Goal: Submit feedback/report problem: Provide input to the site owners about the experience or issues

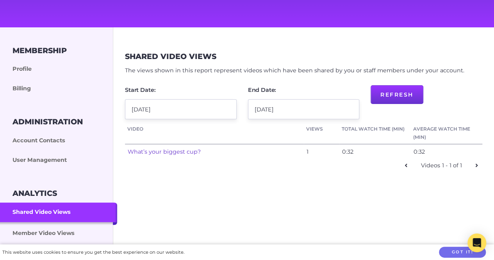
scroll to position [84, 0]
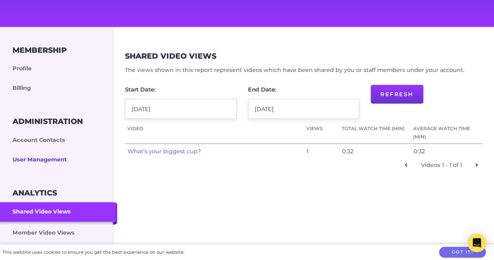
click at [52, 160] on link "User Management" at bounding box center [58, 160] width 117 height 20
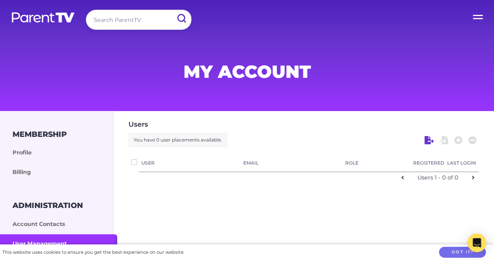
checkbox input "false"
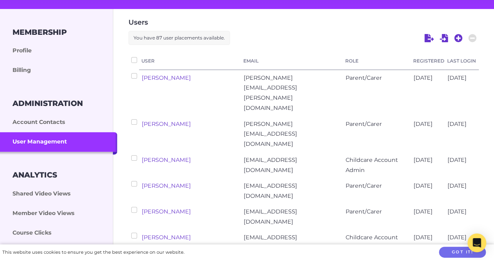
scroll to position [105, 0]
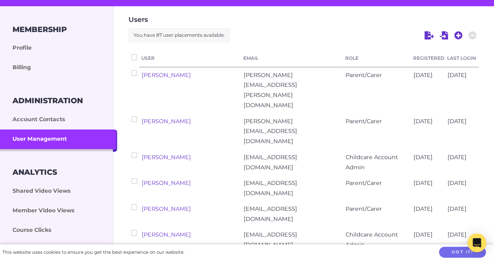
click at [134, 152] on input "checkbox" at bounding box center [133, 154] width 5 height 5
click at [475, 34] on icon at bounding box center [472, 35] width 8 height 8
checkbox input "false"
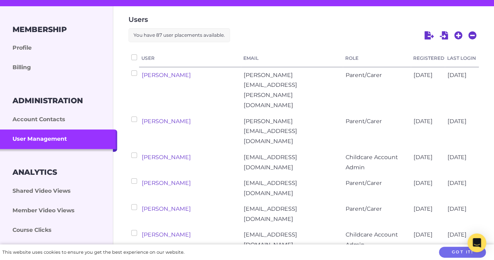
checkbox input "false"
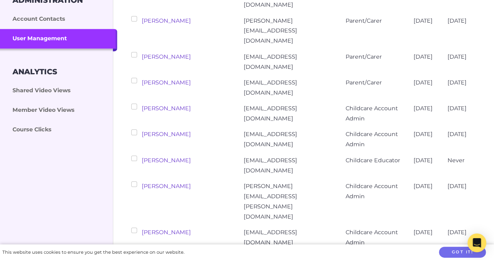
scroll to position [206, 0]
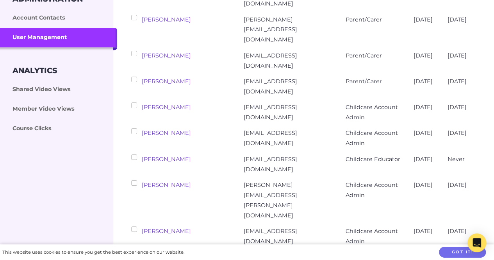
checkbox input "false"
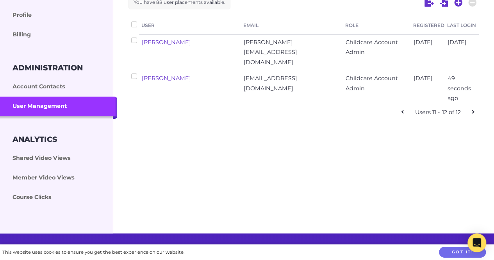
scroll to position [133, 0]
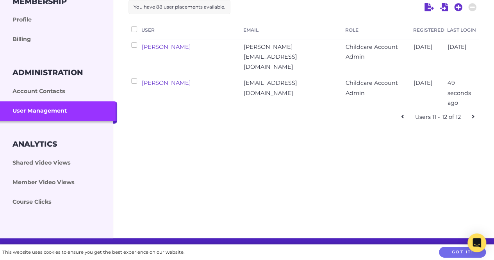
click at [404, 111] on link at bounding box center [402, 116] width 11 height 11
checkbox input "false"
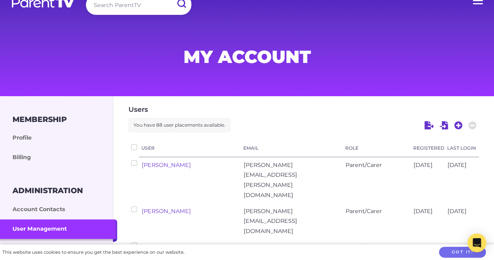
scroll to position [0, 0]
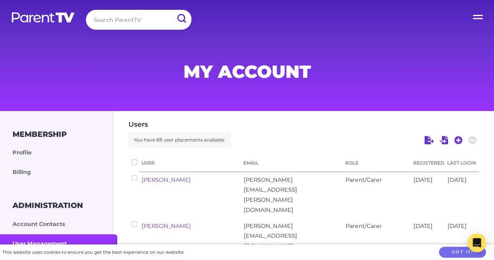
click at [108, 25] on input "search" at bounding box center [138, 20] width 105 height 20
type input "n"
click at [171, 10] on input "submit" at bounding box center [181, 19] width 20 height 18
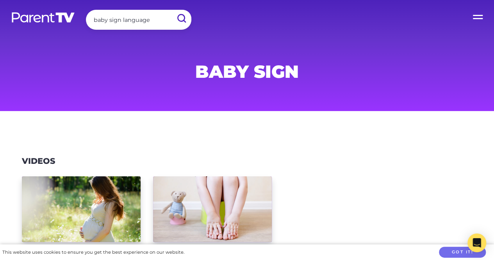
type input "baby sign language"
click at [171, 10] on input "submit" at bounding box center [181, 19] width 20 height 18
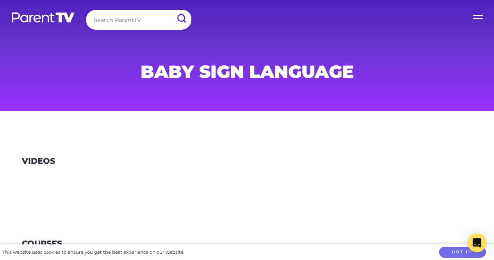
click at [142, 16] on input "search" at bounding box center [138, 20] width 105 height 20
type input "sign language"
click at [171, 10] on input "submit" at bounding box center [181, 19] width 20 height 18
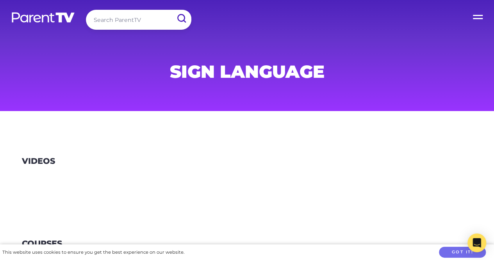
click at [141, 21] on input "search" at bounding box center [138, 20] width 105 height 20
type input "auslan"
click at [171, 10] on input "submit" at bounding box center [181, 19] width 20 height 18
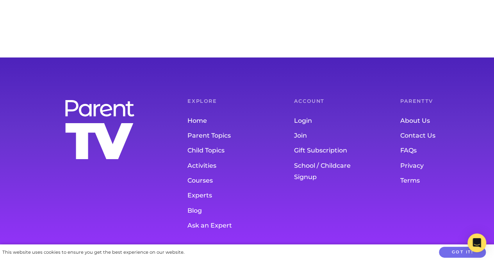
scroll to position [260, 0]
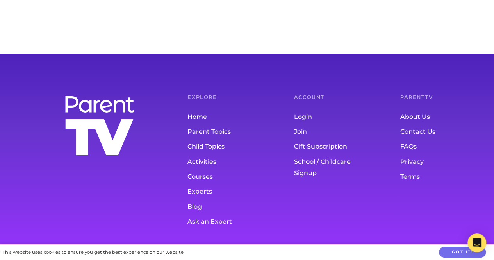
click at [408, 130] on link "Contact Us" at bounding box center [437, 131] width 75 height 15
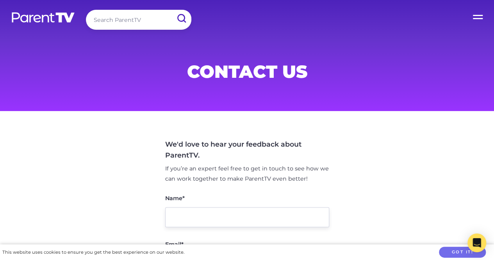
click at [189, 226] on input "Name*" at bounding box center [247, 217] width 164 height 20
type input "[PERSON_NAME]"
type input "[EMAIL_ADDRESS][DOMAIN_NAME]"
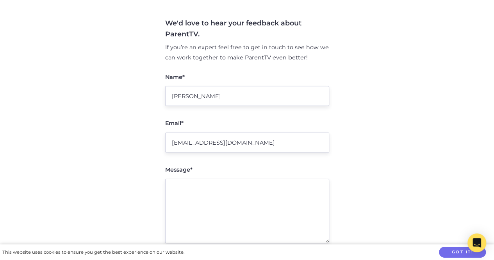
scroll to position [124, 0]
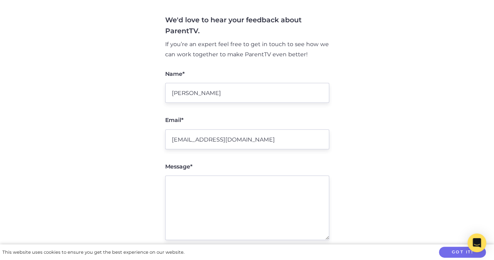
click at [238, 186] on textarea "Message*" at bounding box center [247, 207] width 164 height 64
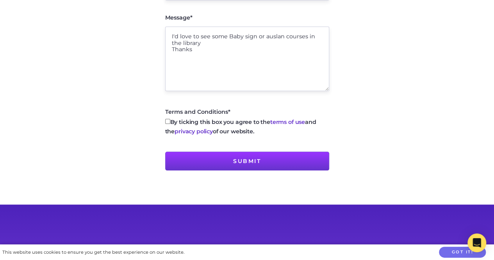
scroll to position [276, 0]
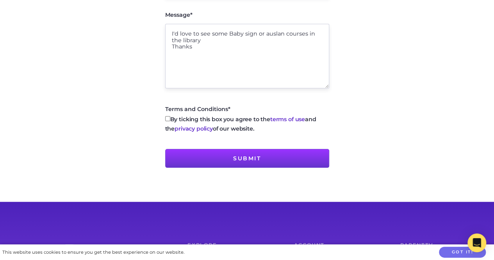
type textarea "I'd love to see some Baby sign or auslan courses in the library Thanks"
click at [168, 118] on input "By ticking this box you agree to the terms of use and the privacy policy of our…" at bounding box center [167, 118] width 5 height 5
checkbox input "true"
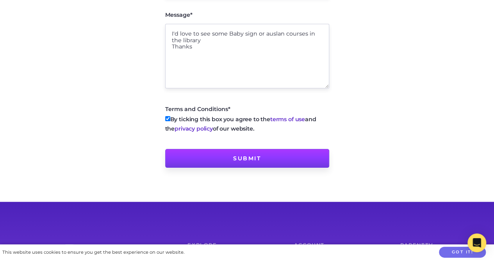
click at [223, 156] on input "Submit" at bounding box center [247, 158] width 164 height 19
type input "Sending message..."
type input "Submit"
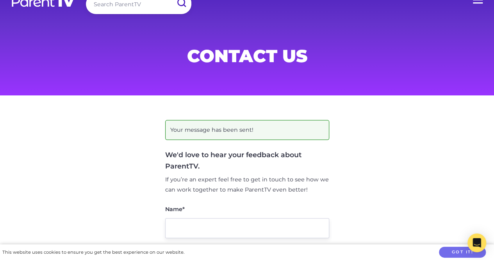
scroll to position [0, 0]
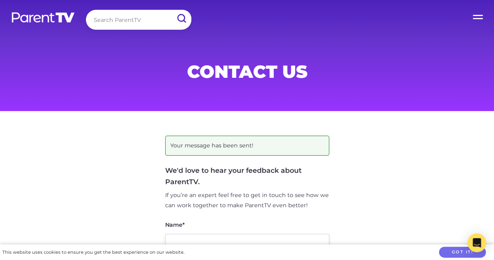
click at [50, 18] on img at bounding box center [43, 17] width 64 height 11
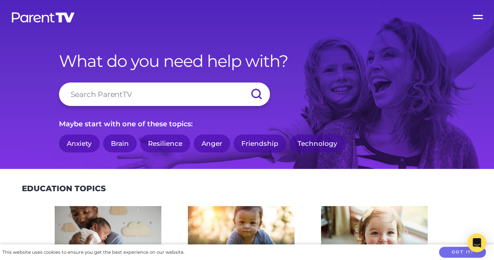
click at [480, 16] on label "Open Menu" at bounding box center [478, 15] width 31 height 31
click at [0, 0] on input "Open Menu" at bounding box center [0, 0] width 0 height 0
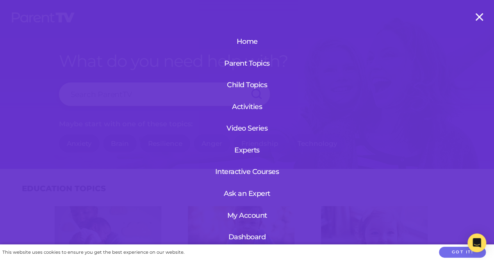
click at [246, 235] on link "Dashboard" at bounding box center [247, 237] width 48 height 20
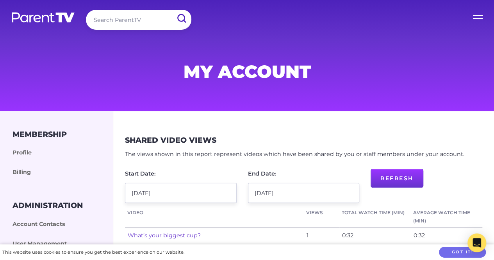
scroll to position [227, 0]
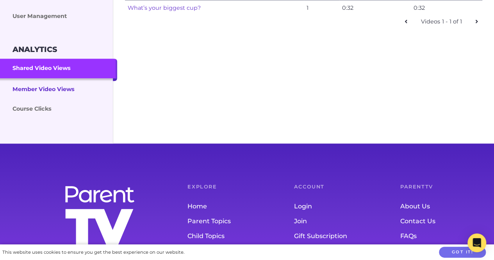
click at [67, 87] on link "Member Video Views" at bounding box center [58, 88] width 117 height 21
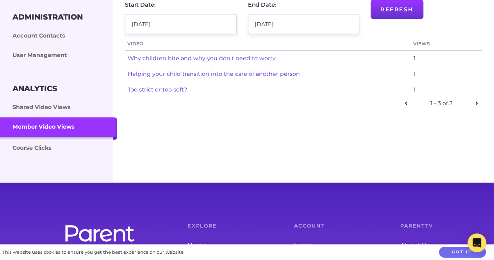
scroll to position [190, 0]
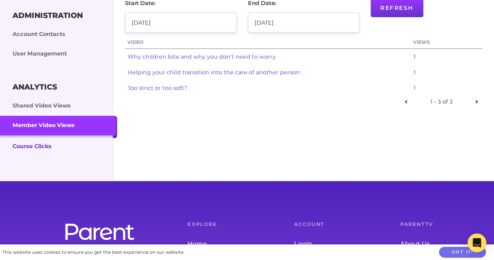
click at [47, 146] on link "Course Clicks" at bounding box center [58, 145] width 117 height 21
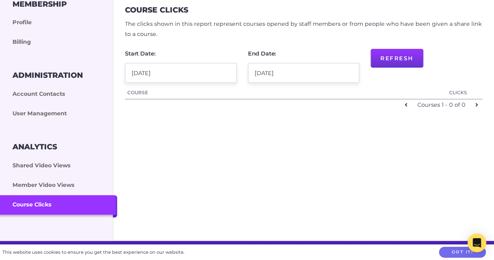
scroll to position [131, 0]
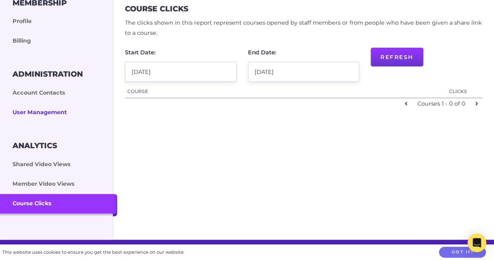
click at [35, 114] on link "User Management" at bounding box center [58, 113] width 117 height 20
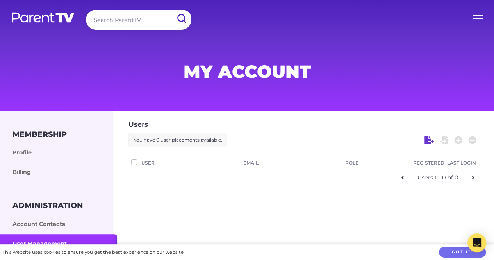
checkbox input "false"
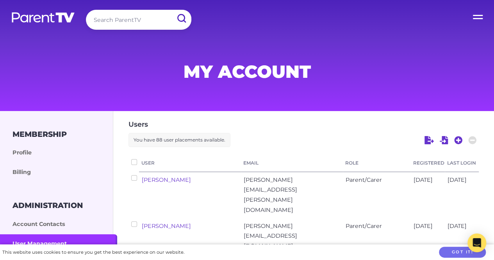
click at [57, 16] on img at bounding box center [43, 17] width 64 height 11
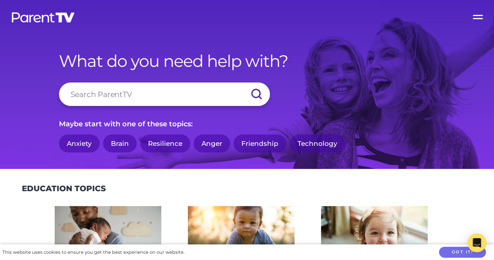
click at [477, 19] on label "Open Menu" at bounding box center [478, 15] width 31 height 31
click at [0, 0] on input "Open Menu" at bounding box center [0, 0] width 0 height 0
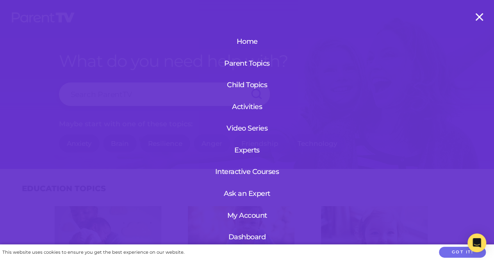
click at [247, 237] on link "Dashboard" at bounding box center [247, 237] width 48 height 20
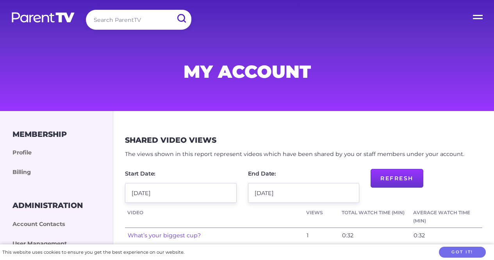
scroll to position [117, 0]
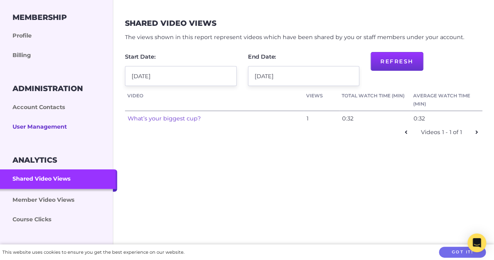
click at [50, 126] on link "User Management" at bounding box center [58, 127] width 117 height 20
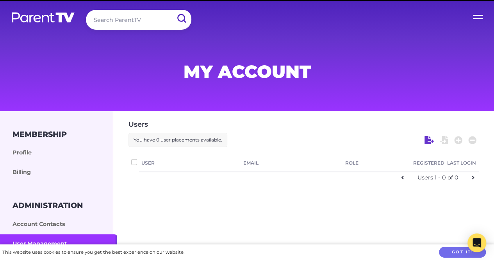
checkbox input "false"
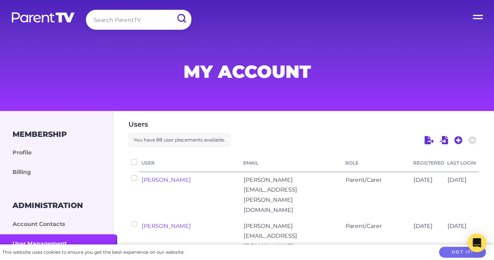
click at [455, 185] on div "[DATE]" at bounding box center [462, 195] width 34 height 46
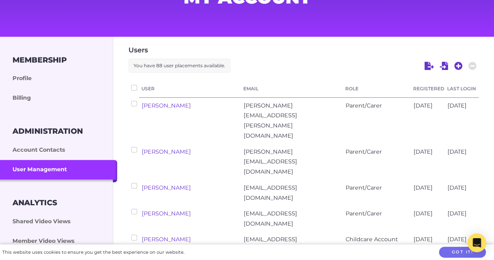
scroll to position [70, 0]
